Goal: Task Accomplishment & Management: Complete application form

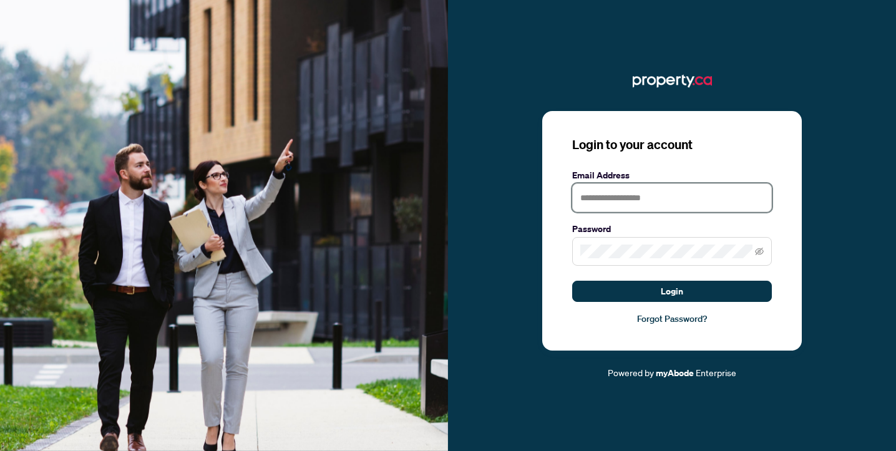
click at [612, 202] on input "text" at bounding box center [672, 197] width 200 height 29
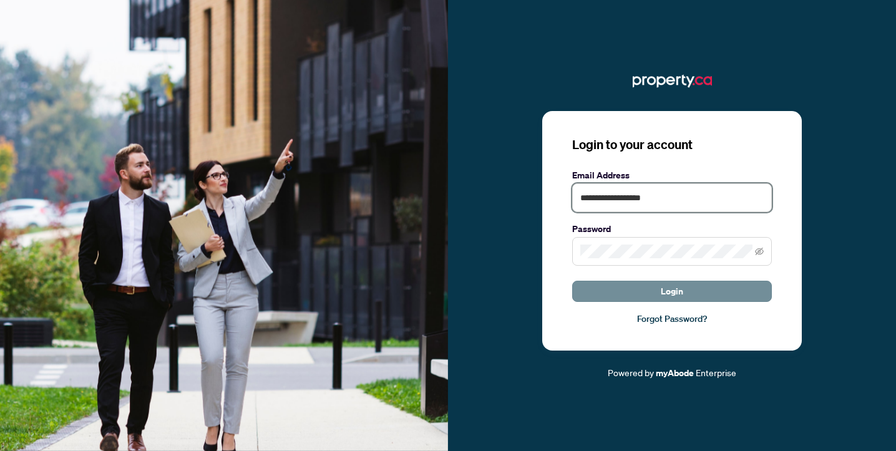
type input "**********"
click at [661, 290] on span "Login" at bounding box center [672, 291] width 22 height 20
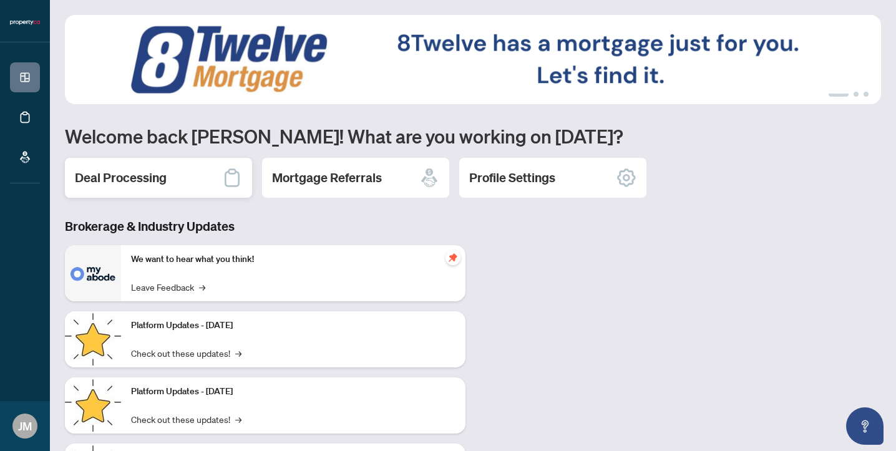
click at [140, 177] on h2 "Deal Processing" at bounding box center [121, 177] width 92 height 17
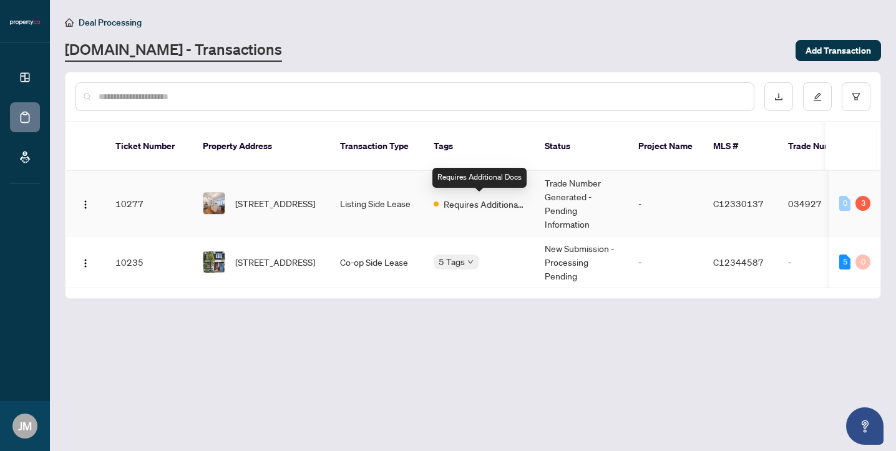
click at [492, 206] on span "Requires Additional Docs" at bounding box center [484, 204] width 81 height 14
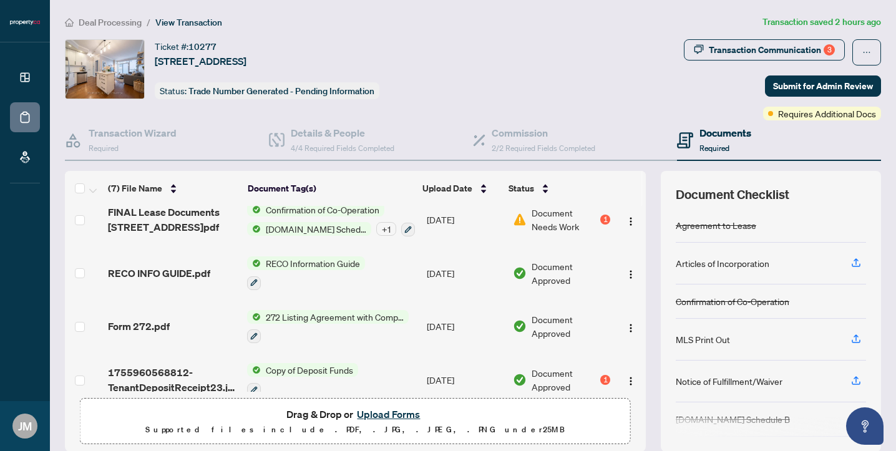
scroll to position [174, 0]
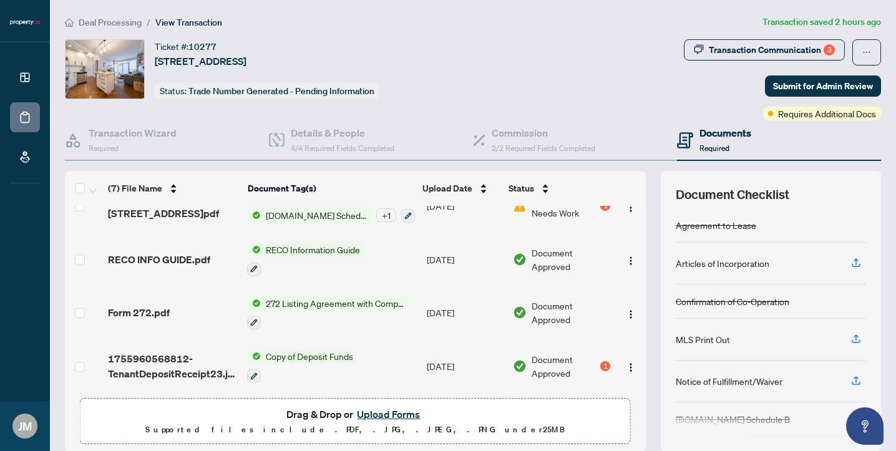
click at [383, 413] on button "Upload Forms" at bounding box center [388, 414] width 71 height 16
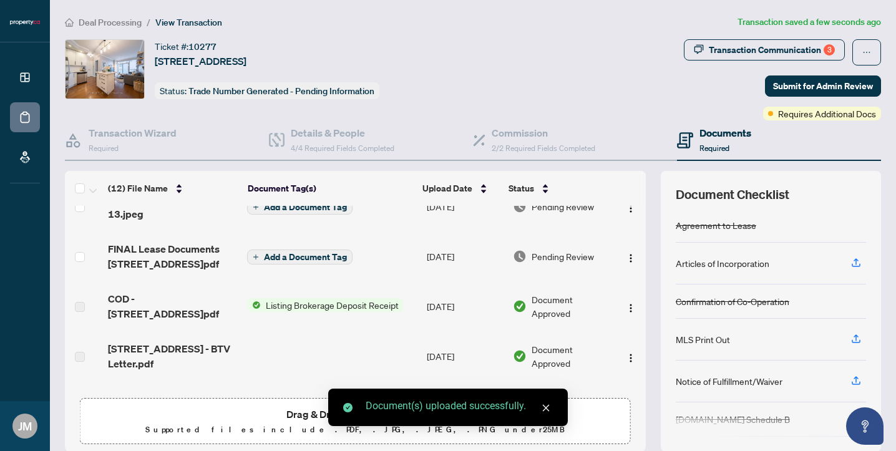
click at [551, 412] on link "Close" at bounding box center [546, 408] width 14 height 14
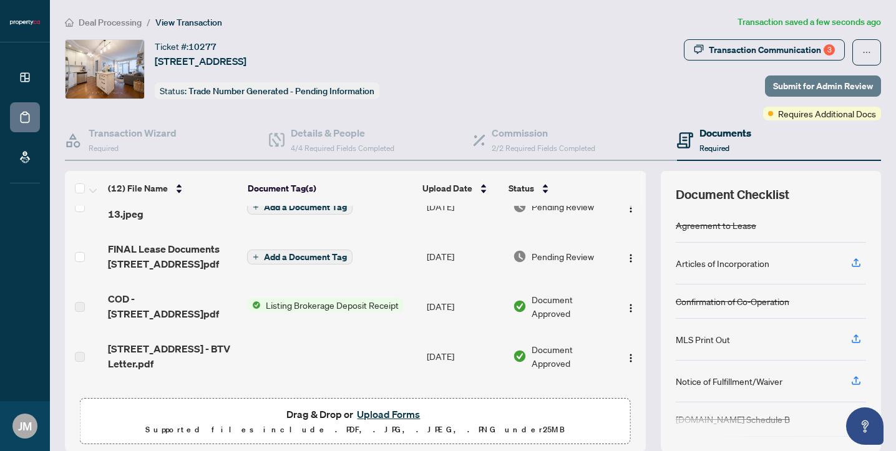
click at [807, 85] on span "Submit for Admin Review" at bounding box center [823, 86] width 100 height 20
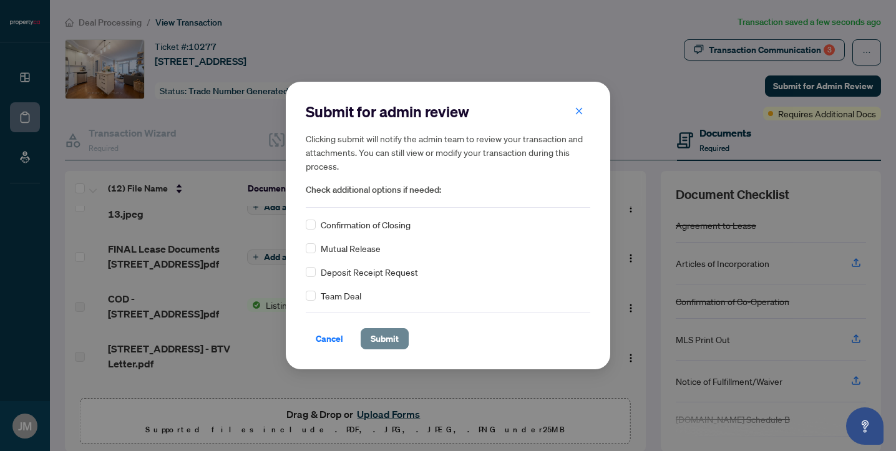
click at [384, 344] on span "Submit" at bounding box center [385, 339] width 28 height 20
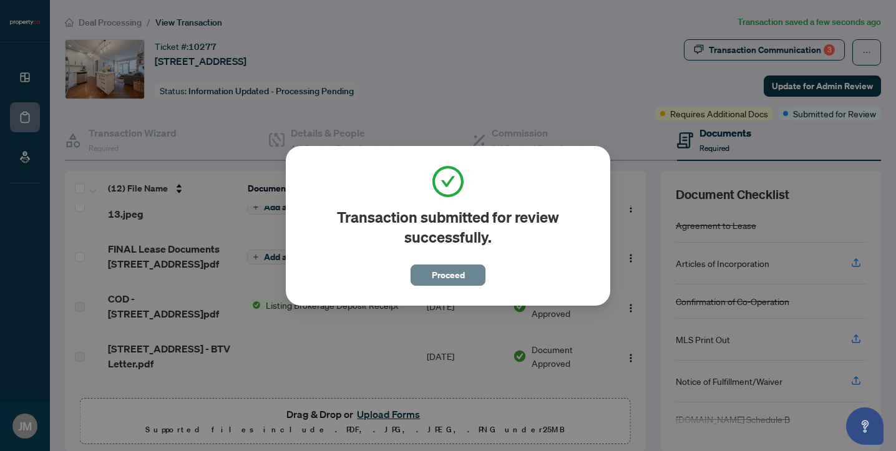
click at [431, 280] on button "Proceed" at bounding box center [448, 275] width 75 height 21
